Goal: Use online tool/utility: Utilize a website feature to perform a specific function

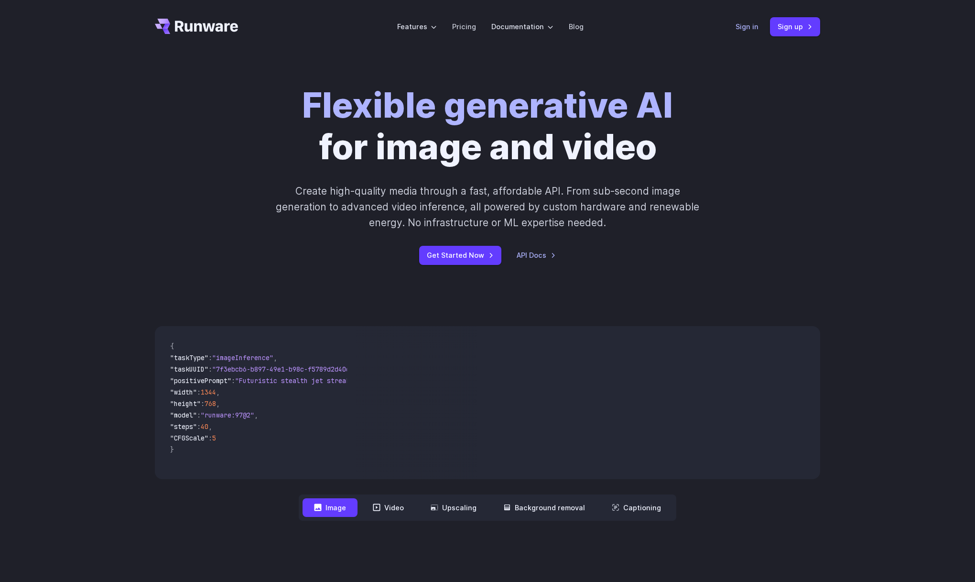
click at [740, 26] on link "Sign in" at bounding box center [747, 26] width 23 height 11
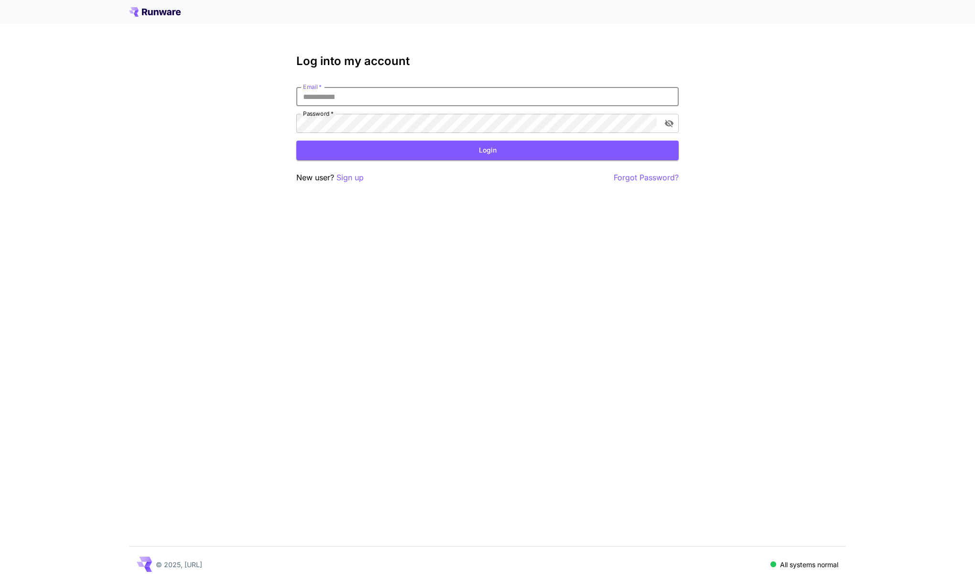
click at [427, 92] on input "Email   *" at bounding box center [487, 96] width 383 height 19
type input "**********"
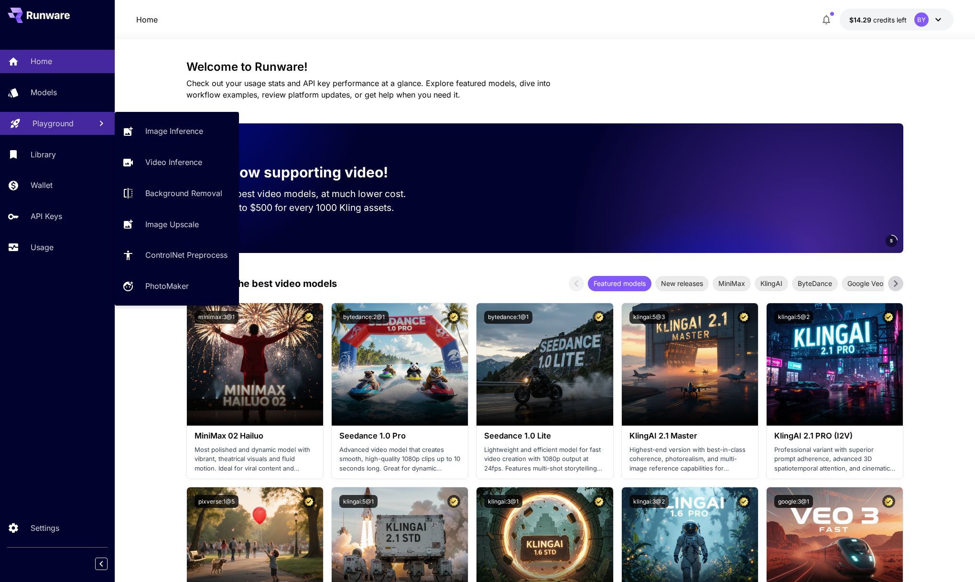
click at [69, 123] on p "Playground" at bounding box center [53, 123] width 41 height 11
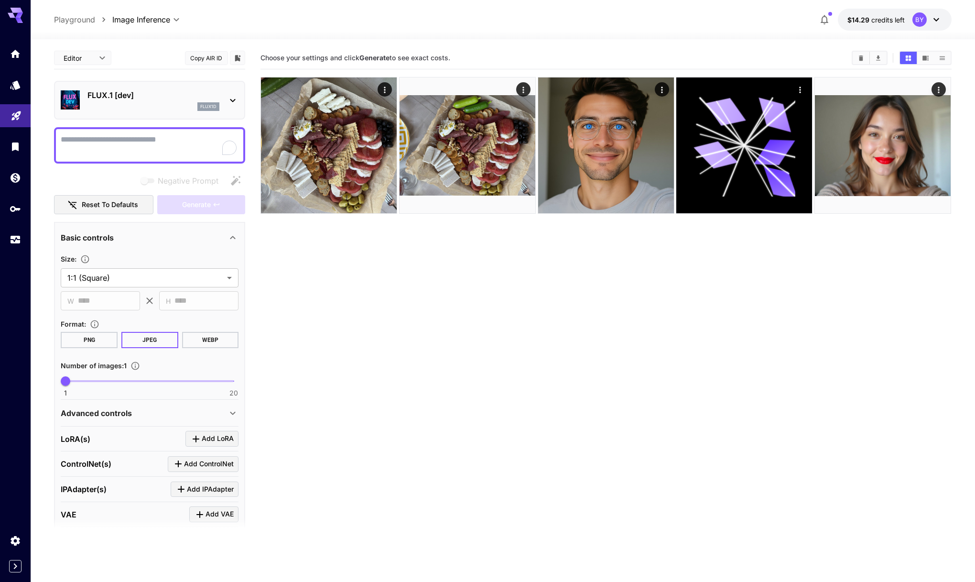
click at [164, 102] on div "flux1d" at bounding box center [154, 106] width 132 height 9
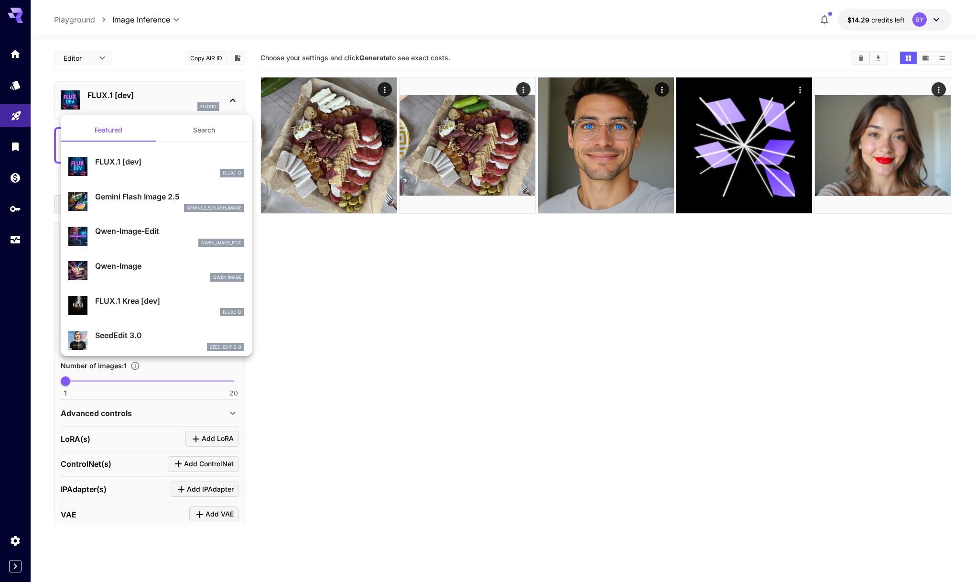
click at [166, 193] on p "Gemini Flash Image 2.5" at bounding box center [169, 196] width 149 height 11
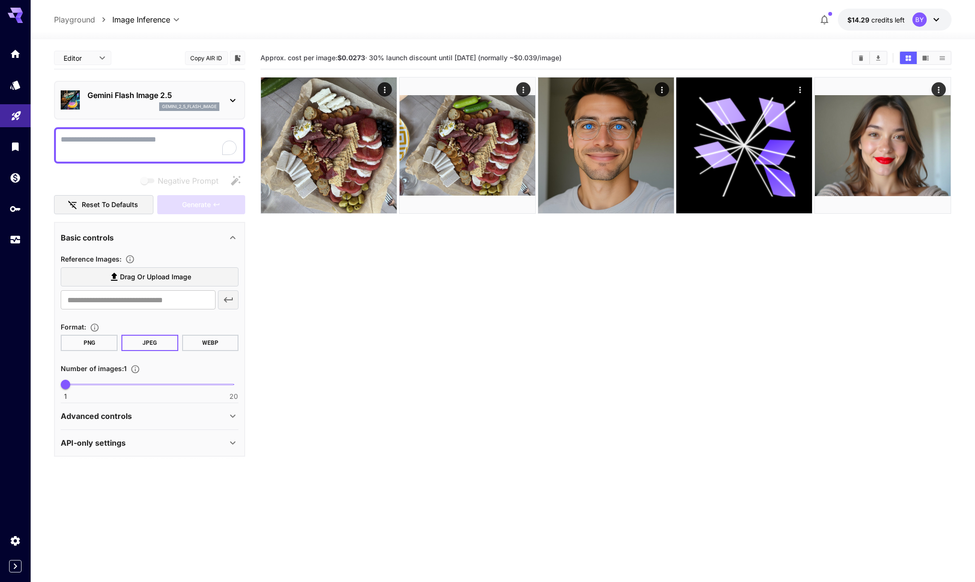
click at [140, 429] on div "Advanced controls Seed : ​" at bounding box center [150, 416] width 178 height 26
click at [142, 420] on div "Advanced controls" at bounding box center [144, 415] width 166 height 11
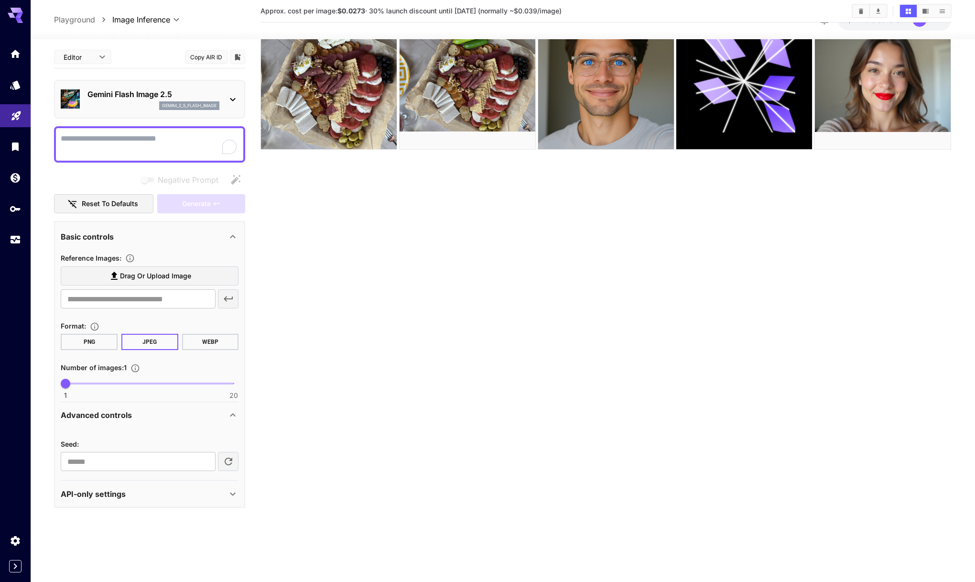
scroll to position [68, 0]
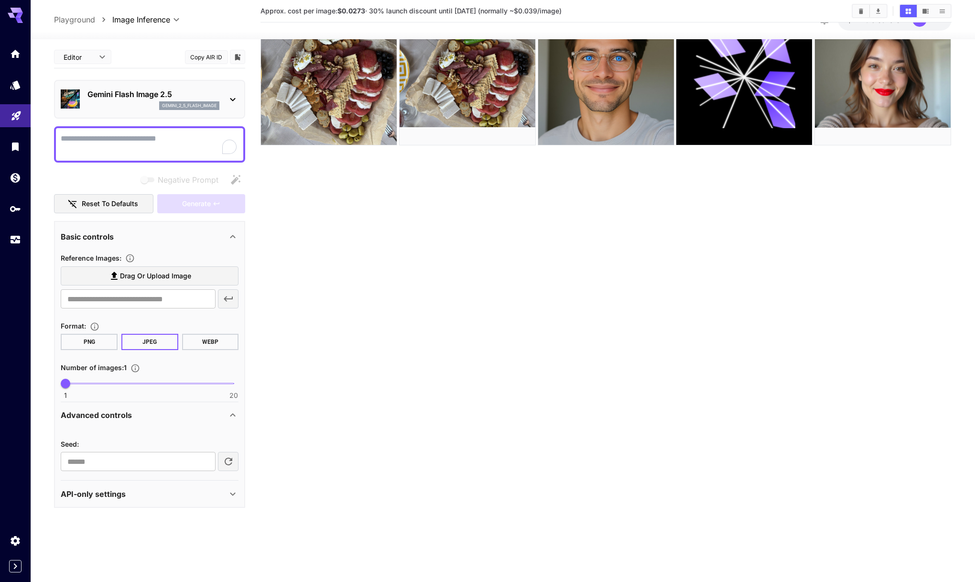
drag, startPoint x: 115, startPoint y: 481, endPoint x: 110, endPoint y: 494, distance: 14.7
click at [115, 481] on div "API-only settings Display Cost : Display cost in response Output Format : URL ​…" at bounding box center [150, 494] width 178 height 26
click at [109, 495] on p "API-only settings" at bounding box center [93, 493] width 65 height 11
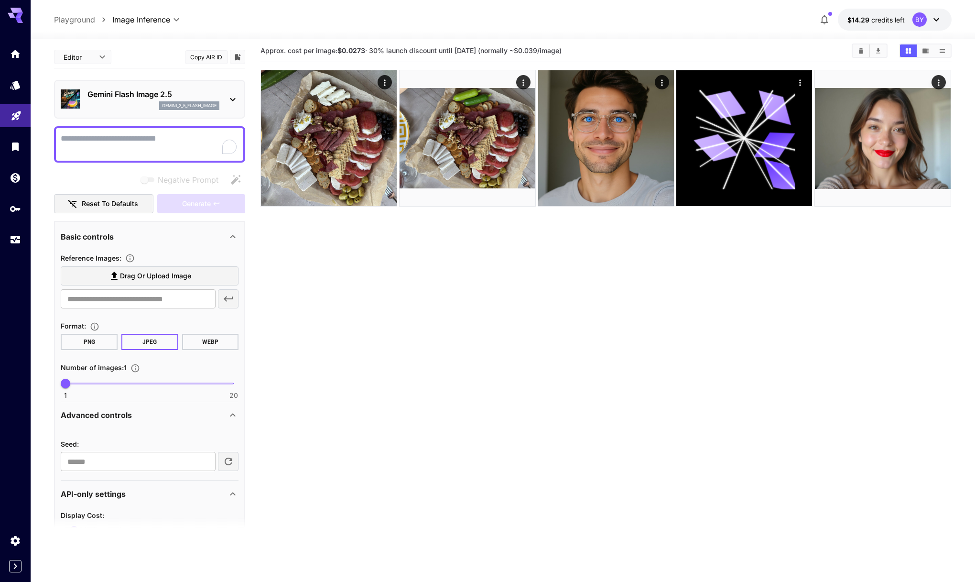
scroll to position [0, 0]
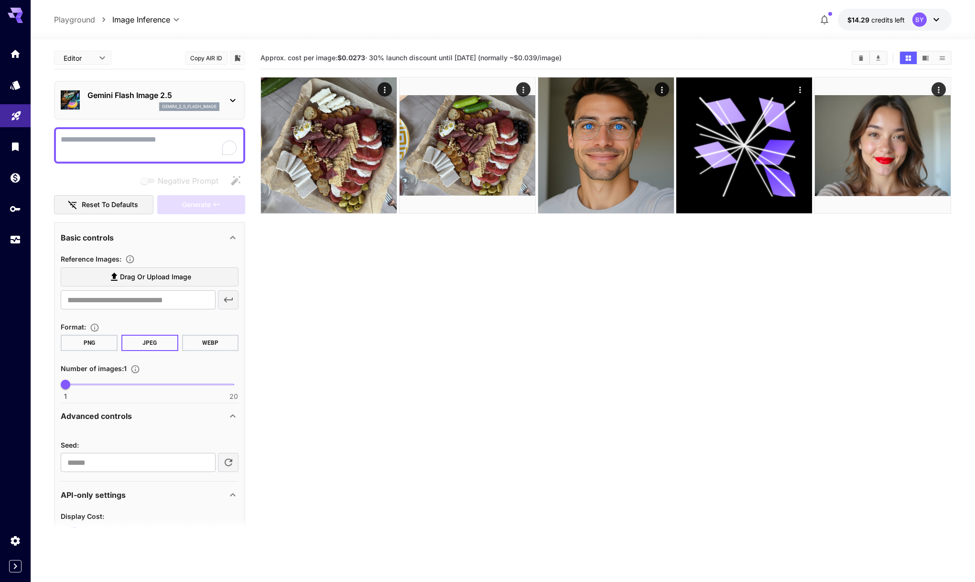
click at [132, 99] on p "Gemini Flash Image 2.5" at bounding box center [154, 94] width 132 height 11
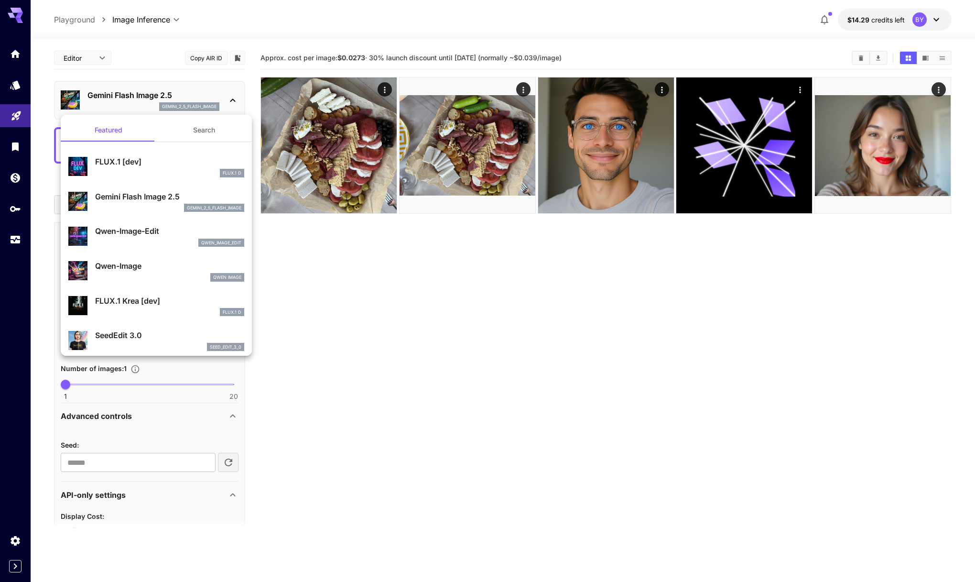
click at [404, 309] on div at bounding box center [487, 291] width 975 height 582
